Goal: Check status: Check status

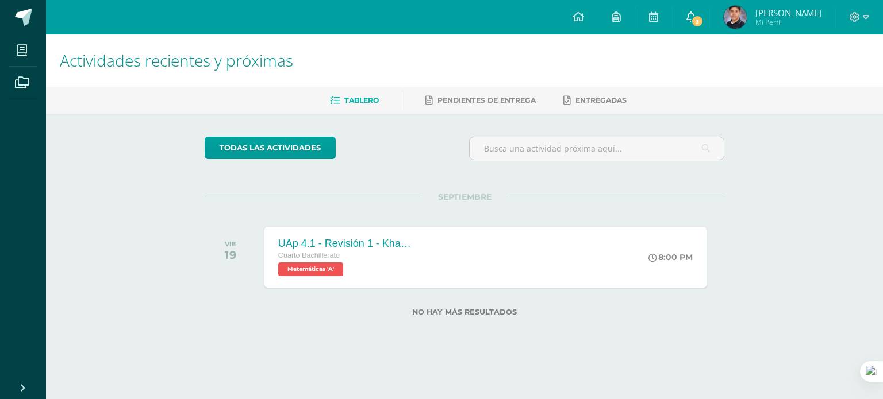
click at [703, 18] on span "3" at bounding box center [697, 21] width 13 height 13
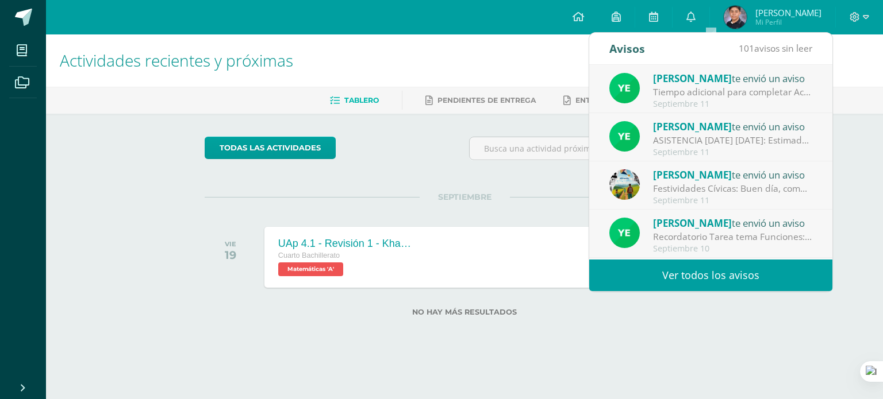
click at [768, 16] on span "Pablo Javier Mi Perfil" at bounding box center [772, 17] width 102 height 23
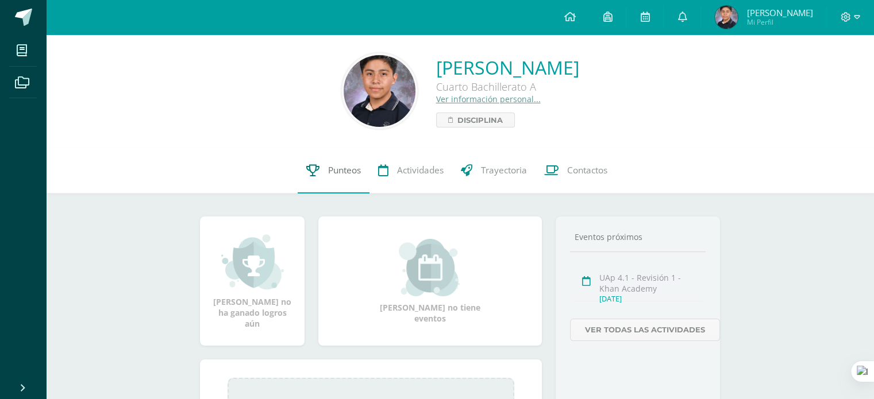
click at [313, 170] on icon at bounding box center [312, 170] width 13 height 12
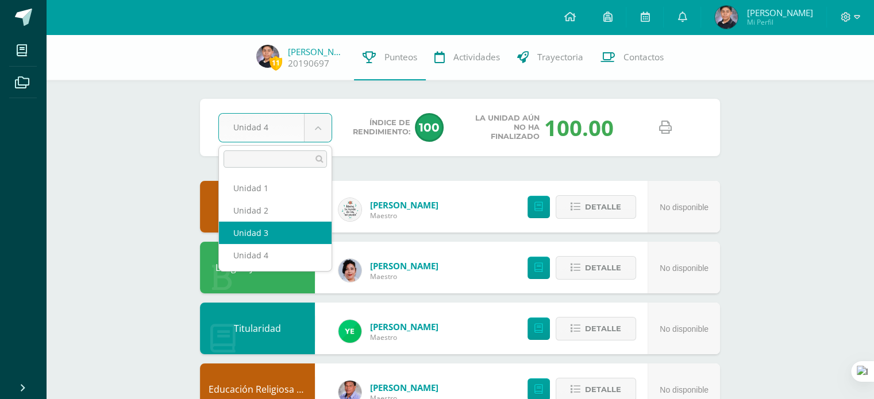
select select "Unidad 3"
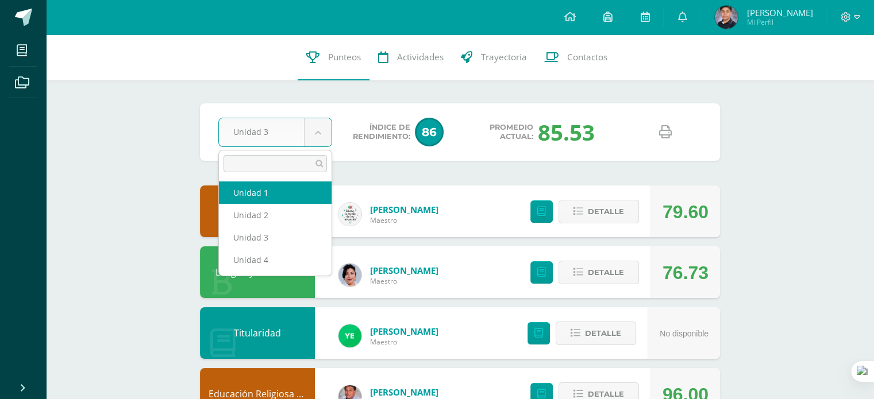
select select "Unidad 1"
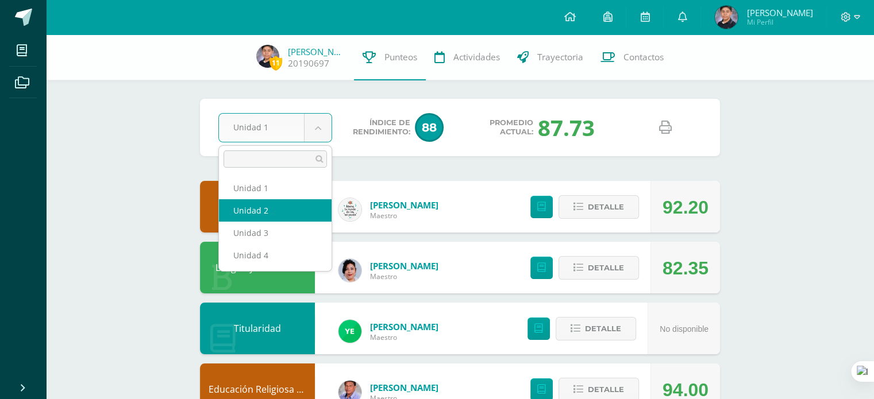
select select "Unidad 2"
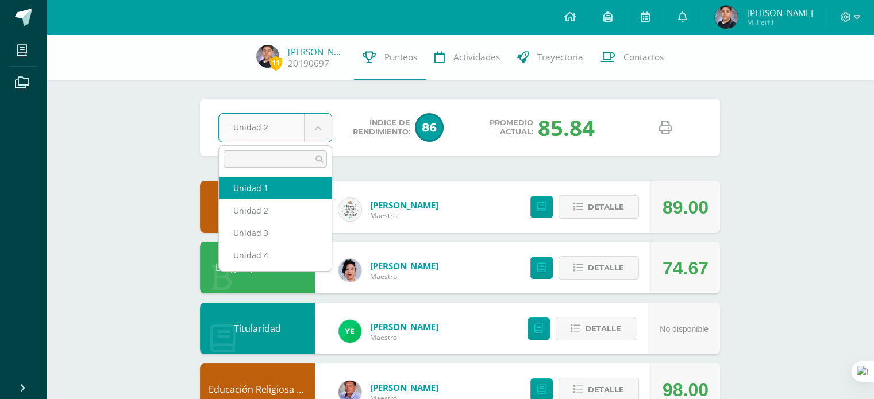
select select "Unidad 1"
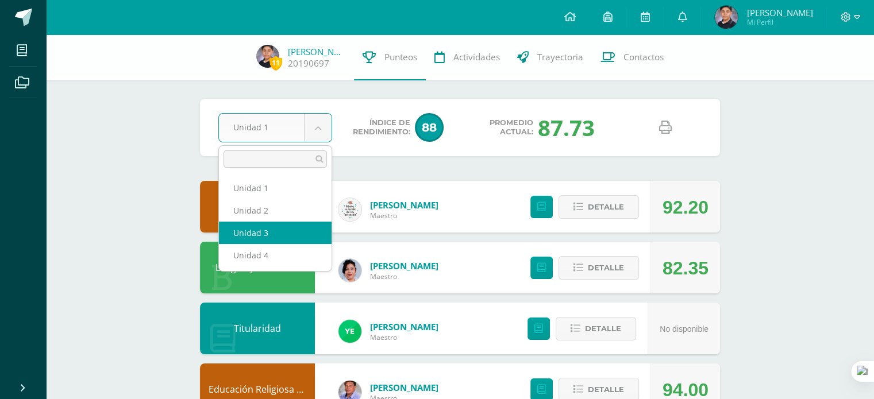
select select "Unidad 3"
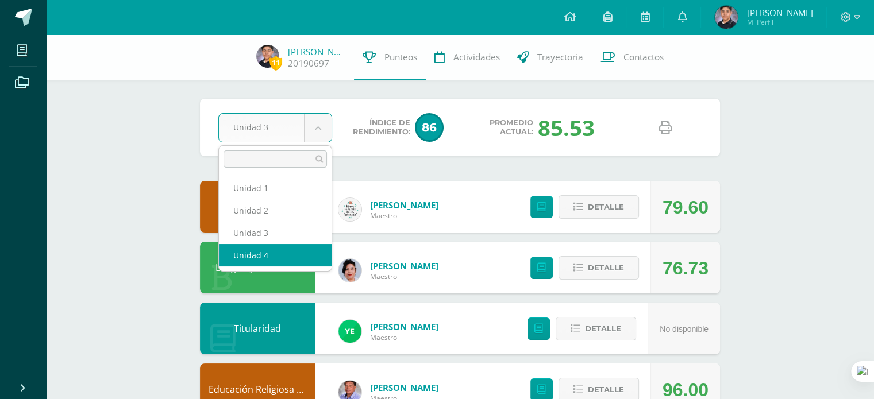
select select "Unidad 4"
